Goal: Information Seeking & Learning: Find specific fact

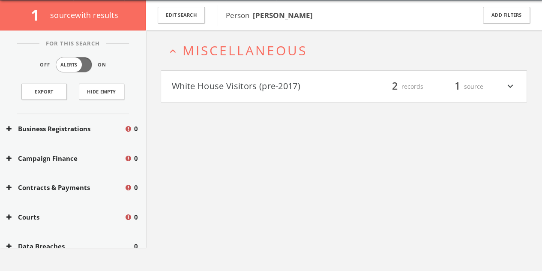
click at [277, 81] on button "White House Visitors (pre-2017)" at bounding box center [258, 86] width 172 height 15
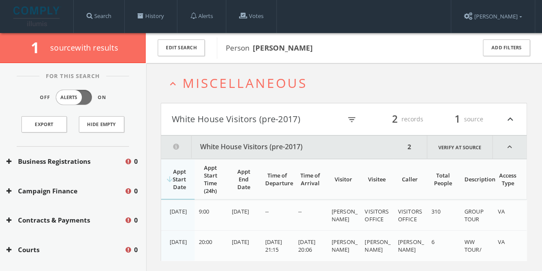
click at [278, 45] on b "[PERSON_NAME]" at bounding box center [283, 48] width 60 height 10
click at [184, 46] on button "Edit Search" at bounding box center [181, 47] width 47 height 17
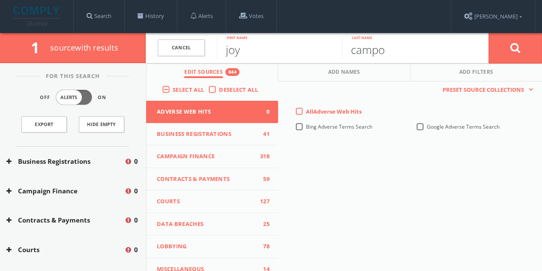
click at [363, 49] on input "campo" at bounding box center [404, 47] width 125 height 22
click at [365, 51] on input "campo" at bounding box center [404, 47] width 125 height 22
type input "[PERSON_NAME]"
click at [488, 33] on button at bounding box center [515, 48] width 54 height 31
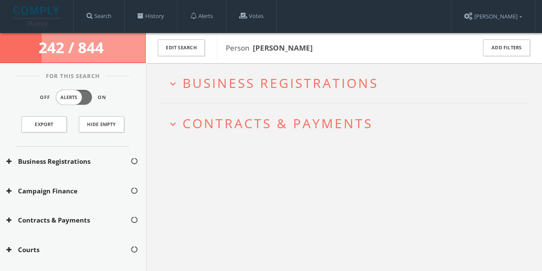
drag, startPoint x: 38, startPoint y: 15, endPoint x: 431, endPoint y: 39, distance: 394.5
click at [431, 39] on div "Person [PERSON_NAME]" at bounding box center [340, 47] width 247 height 21
